Goal: Find specific page/section: Find specific page/section

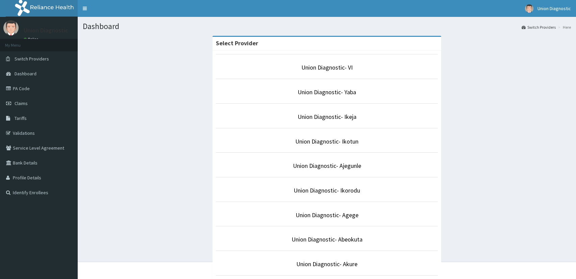
click at [340, 66] on link "Union Diagnostic- VI" at bounding box center [326, 68] width 51 height 8
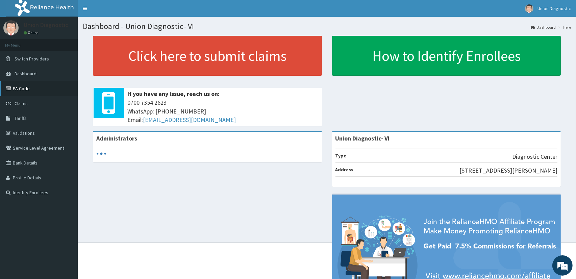
click at [23, 89] on link "PA Code" at bounding box center [39, 88] width 78 height 15
